Goal: Navigation & Orientation: Find specific page/section

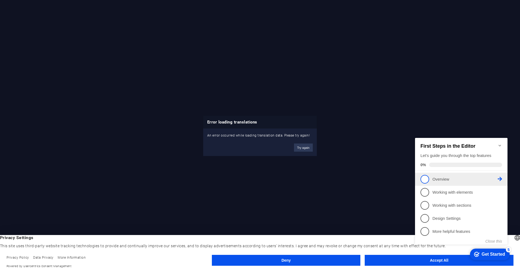
click at [422, 178] on span "1" at bounding box center [424, 179] width 9 height 9
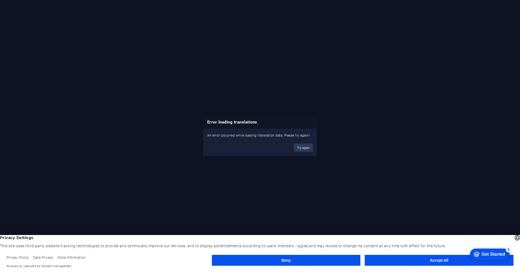
click at [423, 260] on button "Accept All" at bounding box center [439, 260] width 149 height 11
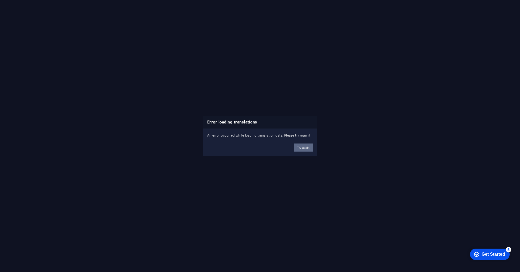
click at [306, 147] on button "Try again" at bounding box center [303, 147] width 19 height 8
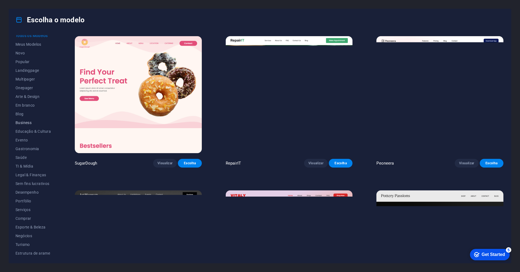
scroll to position [5, 0]
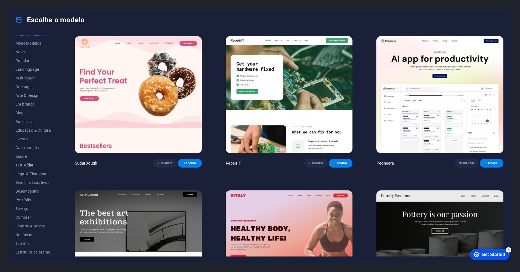
click at [23, 164] on span "TI & Mídia" at bounding box center [32, 165] width 35 height 4
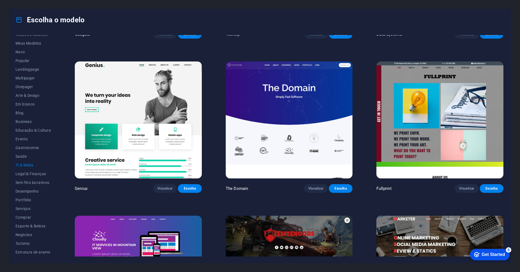
scroll to position [273, 0]
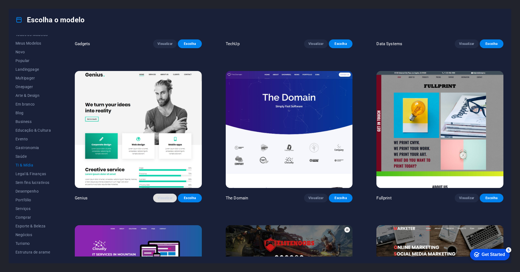
click at [168, 198] on span "Visualizar" at bounding box center [164, 198] width 15 height 4
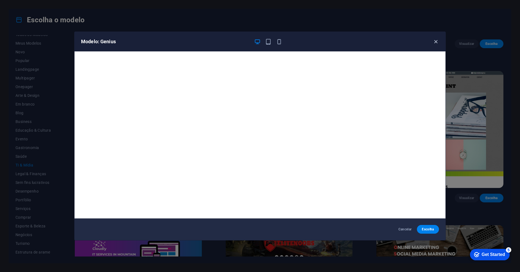
click at [435, 39] on icon "button" at bounding box center [436, 42] width 6 height 6
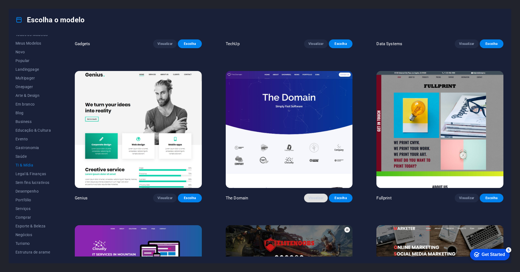
click at [315, 196] on span "Visualizar" at bounding box center [315, 198] width 15 height 4
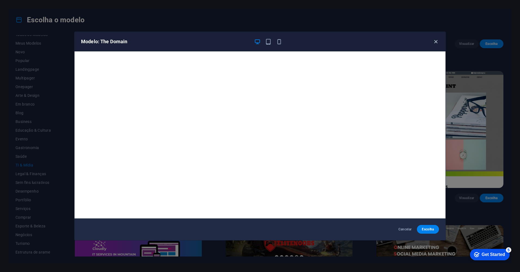
click at [438, 41] on icon "button" at bounding box center [436, 42] width 6 height 6
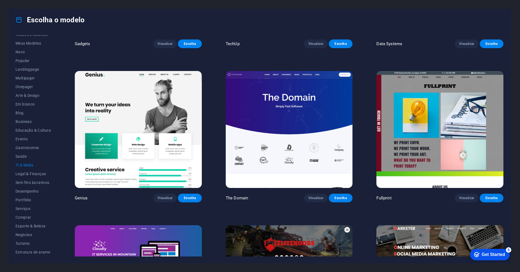
drag, startPoint x: 504, startPoint y: 149, endPoint x: 503, endPoint y: 166, distance: 17.2
click at [503, 166] on div "Todos os Modelos Meus Modelos Novo Popular Landingpage Multipager Onepager Arte…" at bounding box center [260, 147] width 502 height 232
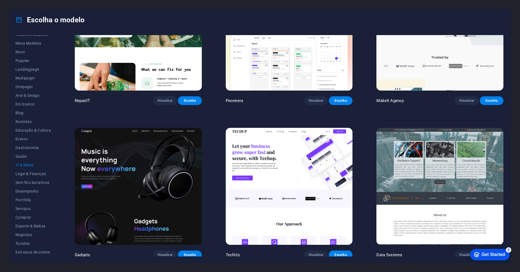
scroll to position [63, 0]
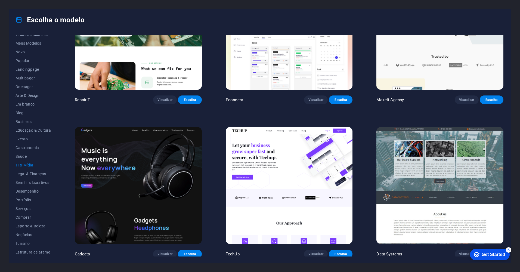
click at [510, 78] on div "Todos os Modelos Meus Modelos Novo Popular Landingpage Multipager Onepager Arte…" at bounding box center [260, 147] width 502 height 232
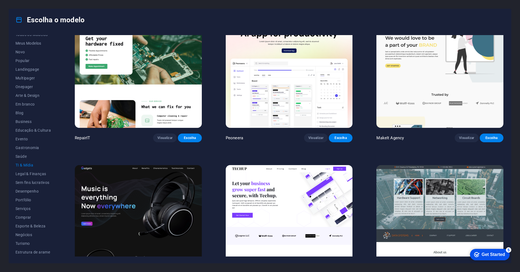
scroll to position [0, 0]
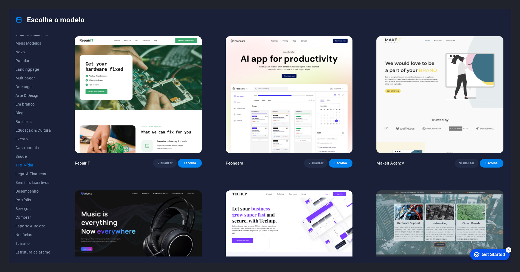
drag, startPoint x: 504, startPoint y: 78, endPoint x: 506, endPoint y: 98, distance: 20.5
click at [506, 98] on div "Todos os Modelos Meus Modelos Novo Popular Landingpage Multipager Onepager Arte…" at bounding box center [260, 147] width 502 height 232
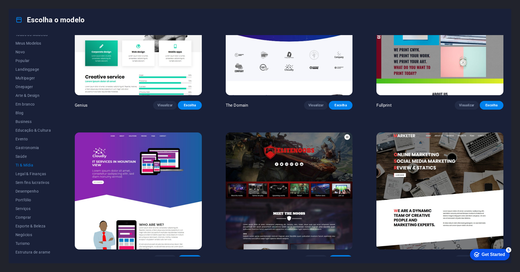
scroll to position [369, 0]
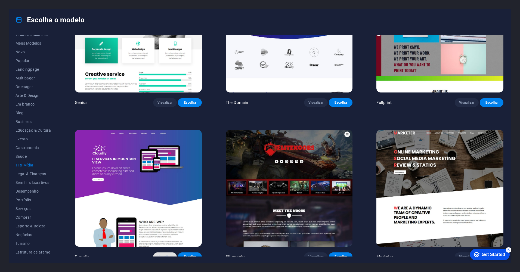
click at [165, 254] on span "Visualizar" at bounding box center [164, 256] width 15 height 4
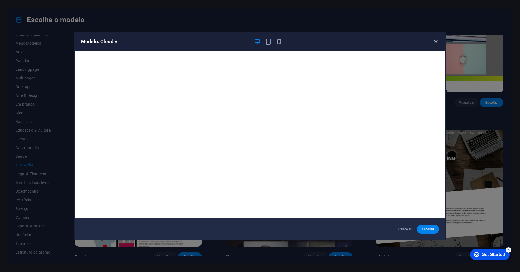
click at [436, 40] on icon "button" at bounding box center [436, 42] width 6 height 6
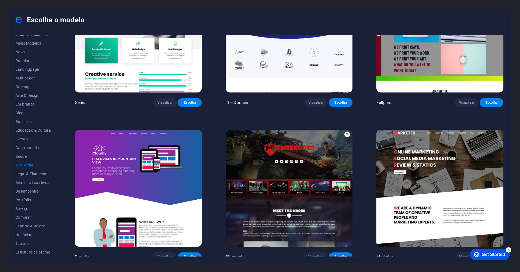
scroll to position [371, 0]
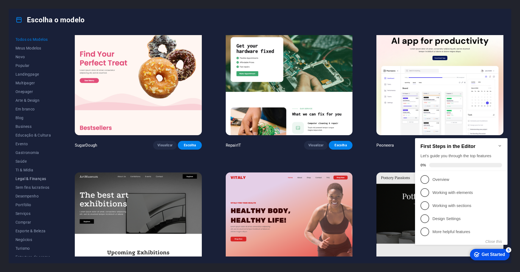
scroll to position [27, 0]
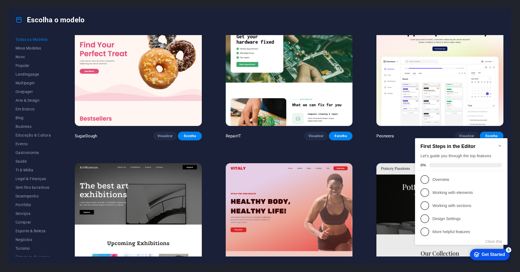
drag, startPoint x: 56, startPoint y: 159, endPoint x: 54, endPoint y: 186, distance: 27.0
click at [54, 186] on div "Todos os Modelos Meus Modelos Novo Popular Landingpage Multipager Onepager Arte…" at bounding box center [36, 145] width 42 height 221
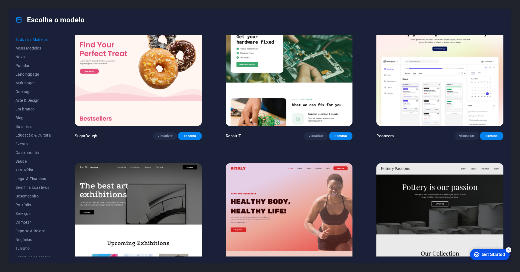
scroll to position [5, 0]
click at [23, 206] on span "Serviços" at bounding box center [32, 208] width 35 height 4
